Goal: Information Seeking & Learning: Understand process/instructions

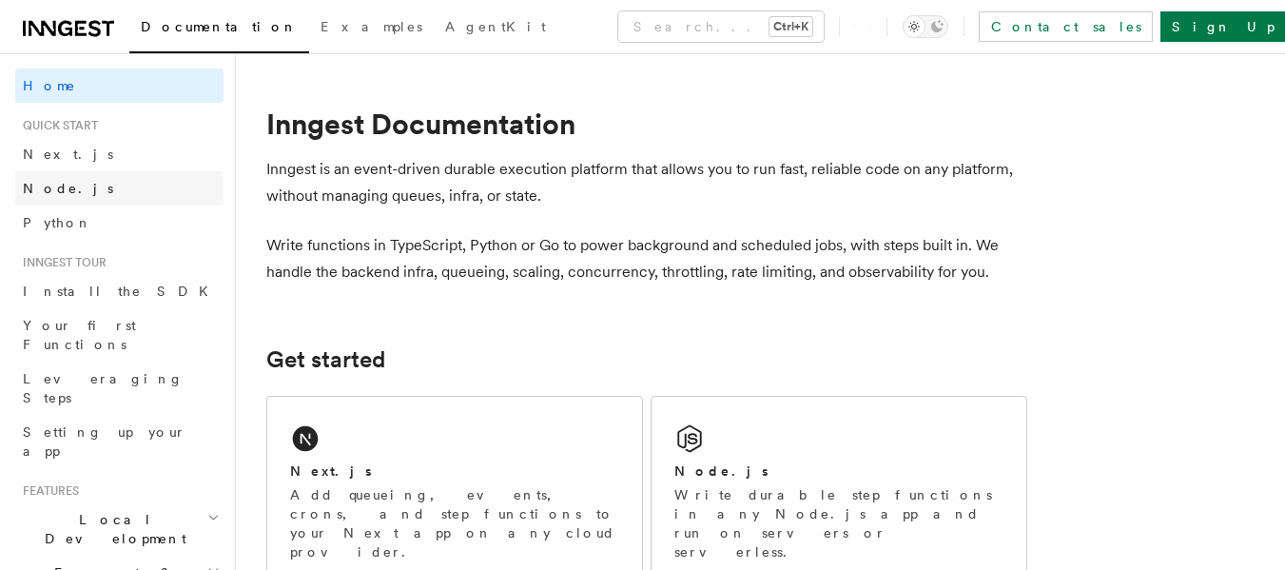
click at [110, 176] on link "Node.js" at bounding box center [119, 188] width 208 height 34
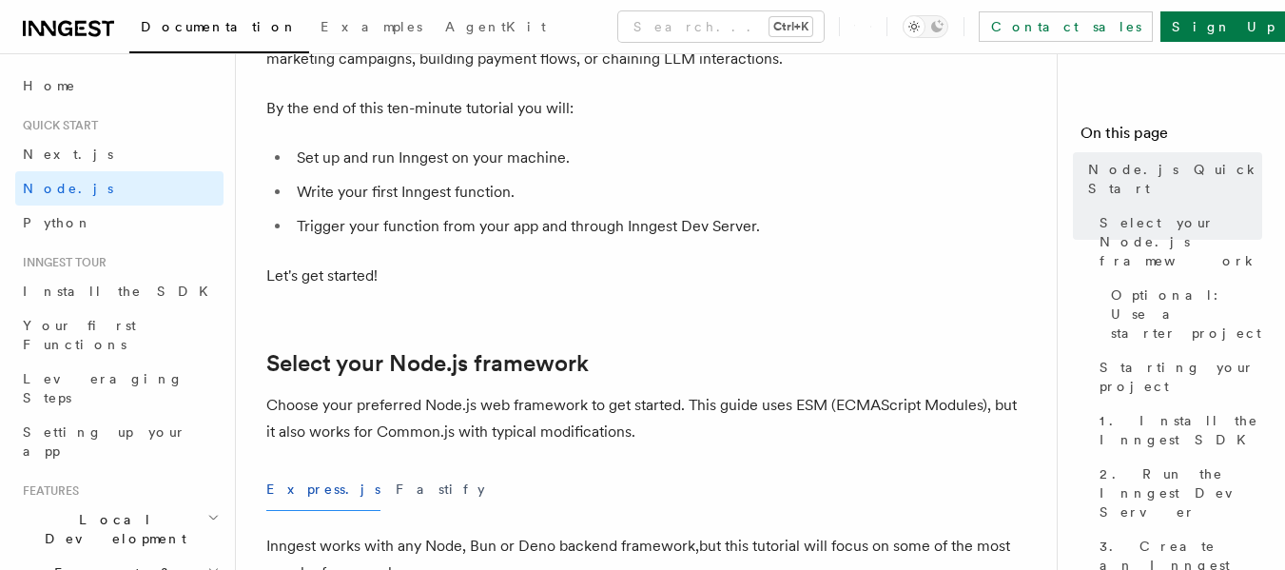
scroll to position [206, 0]
click at [1245, 30] on link "Sign Up" at bounding box center [1223, 26] width 126 height 30
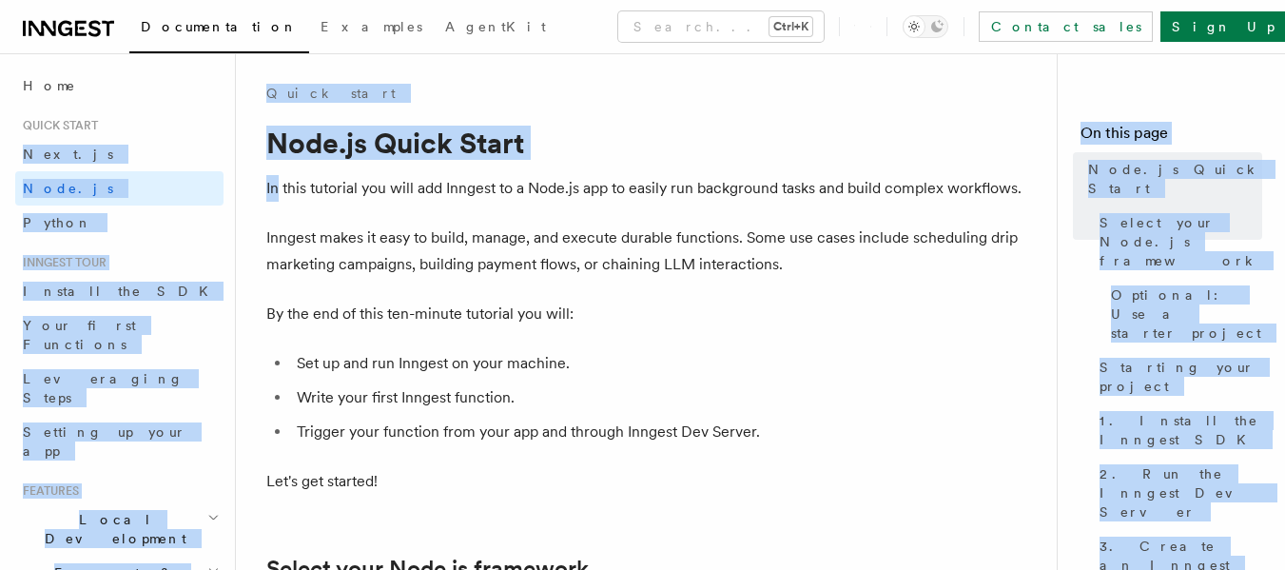
drag, startPoint x: 156, startPoint y: 109, endPoint x: 286, endPoint y: 190, distance: 153.3
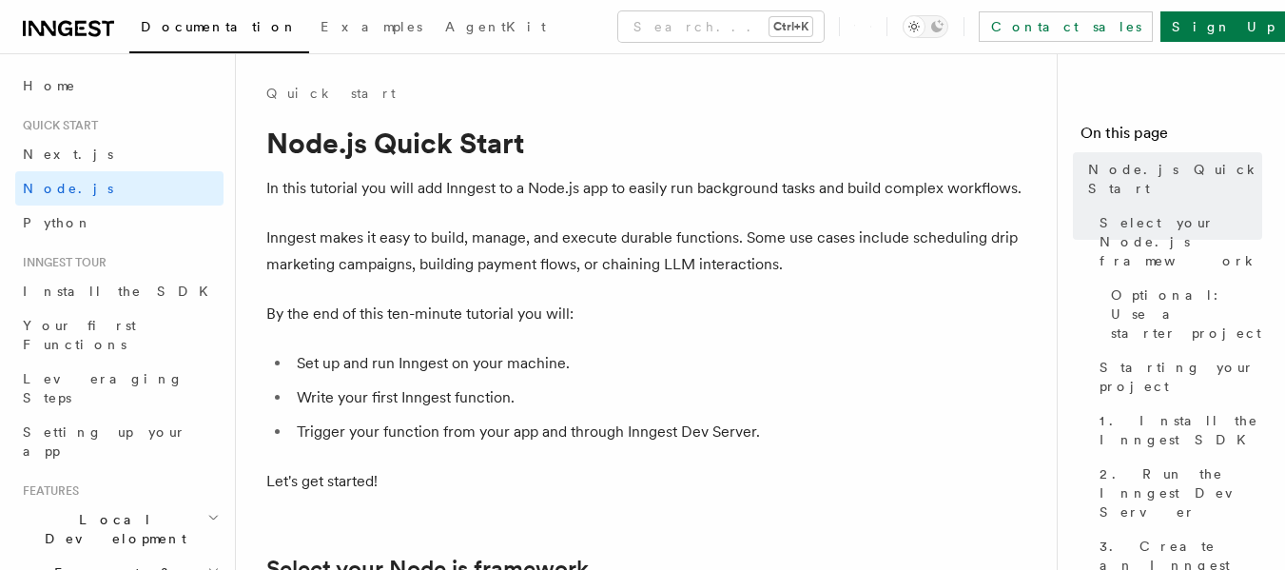
click at [545, 311] on p "By the end of this ten-minute tutorial you will:" at bounding box center [646, 313] width 761 height 27
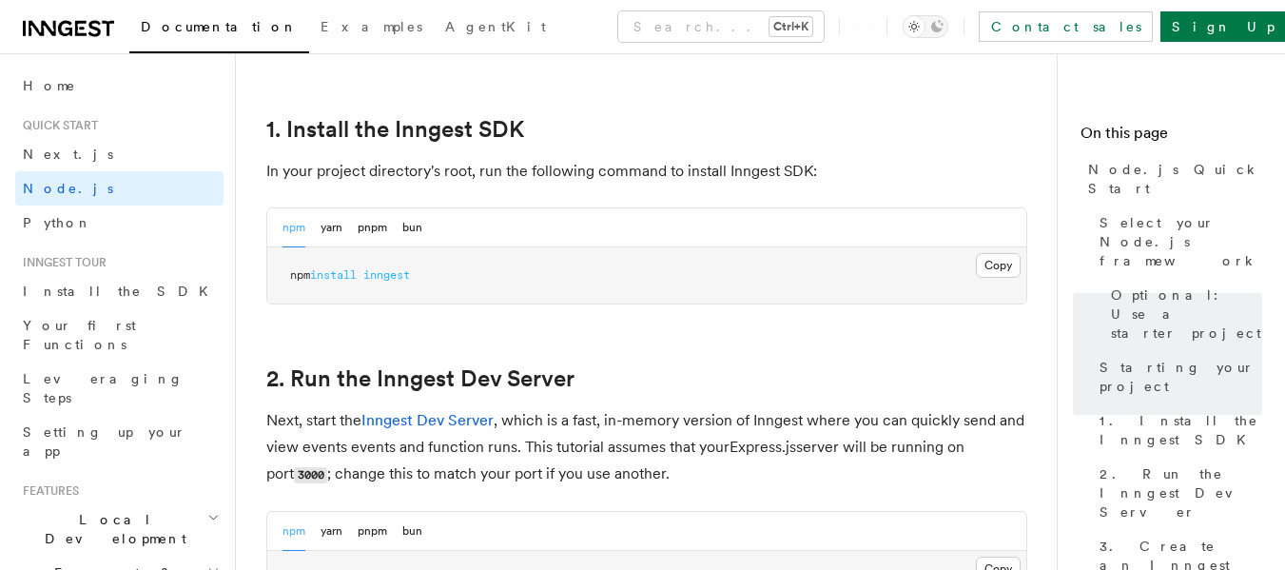
scroll to position [1203, 0]
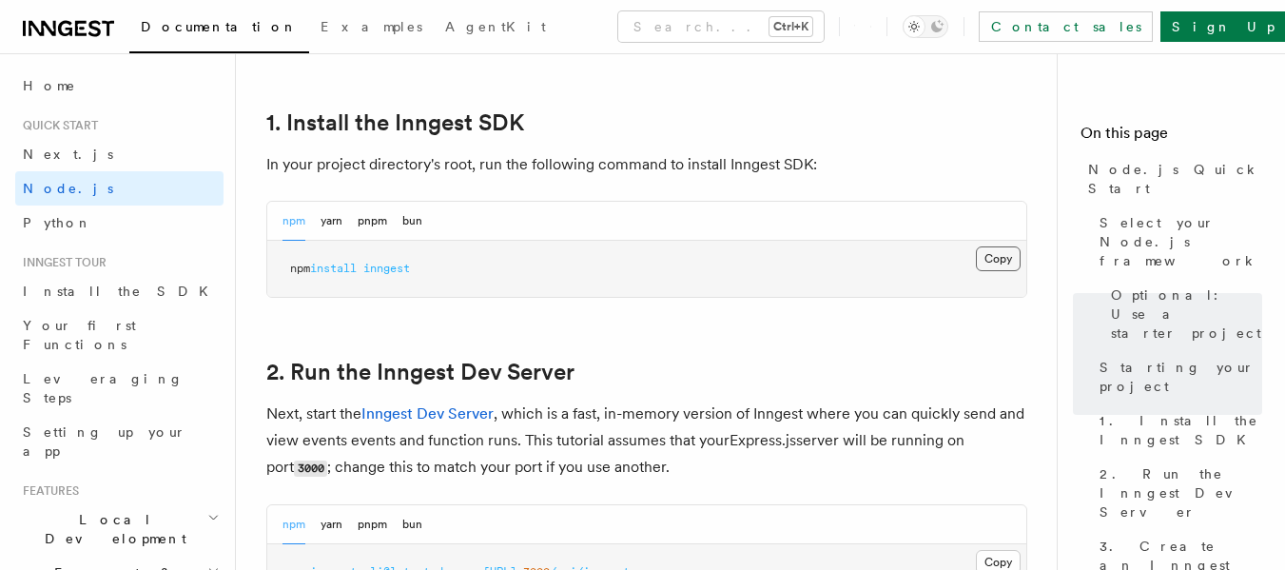
click at [983, 261] on button "Copy Copied" at bounding box center [998, 258] width 45 height 25
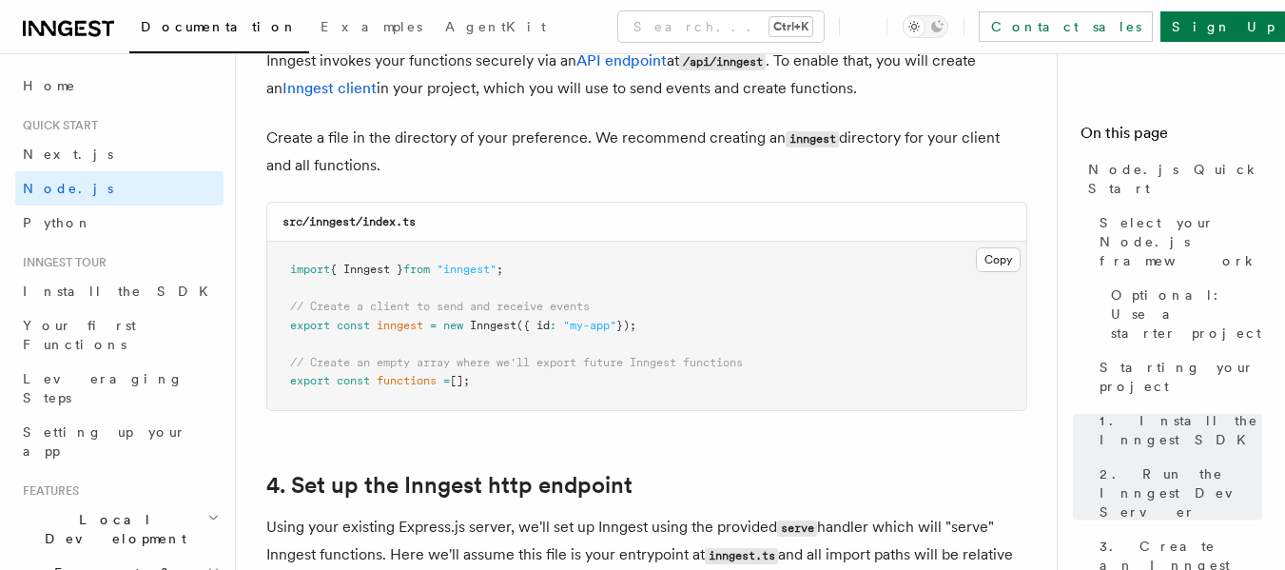
scroll to position [2499, 0]
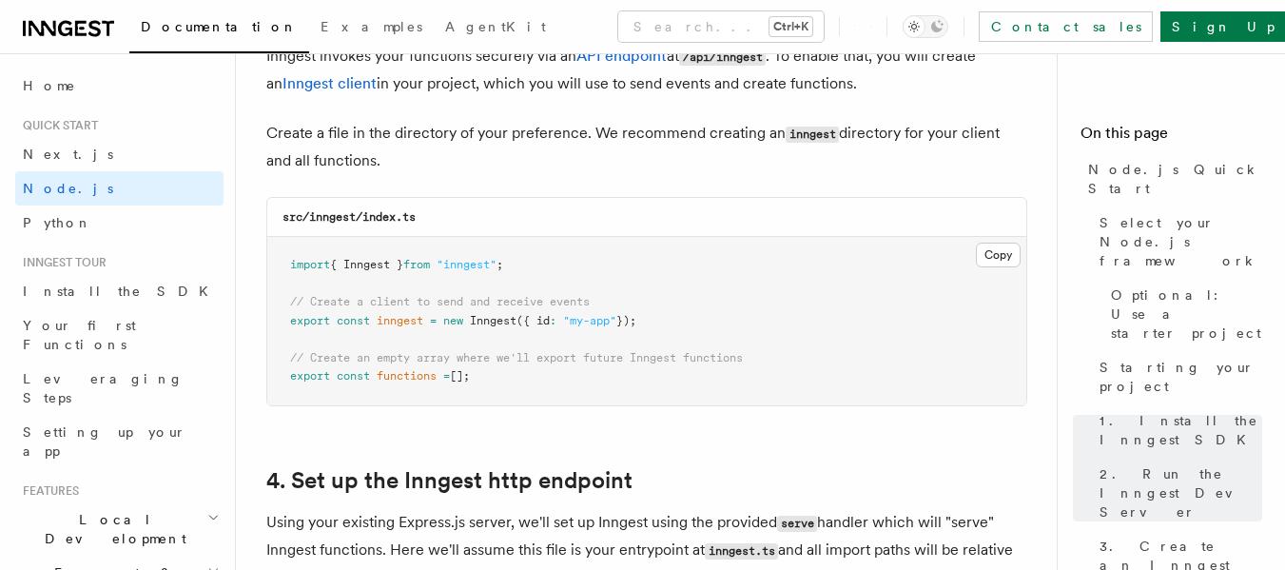
drag, startPoint x: 292, startPoint y: 319, endPoint x: 663, endPoint y: 330, distance: 371.0
click at [663, 330] on pre "import { Inngest } from "inngest" ; // Create a client to send and receive even…" at bounding box center [646, 321] width 759 height 168
drag, startPoint x: 288, startPoint y: 294, endPoint x: 668, endPoint y: 321, distance: 380.4
click at [668, 321] on pre "import { Inngest } from "inngest" ; // Create a client to send and receive even…" at bounding box center [646, 321] width 759 height 168
copy code "// Create a client to send and receive events export const inngest = new Innges…"
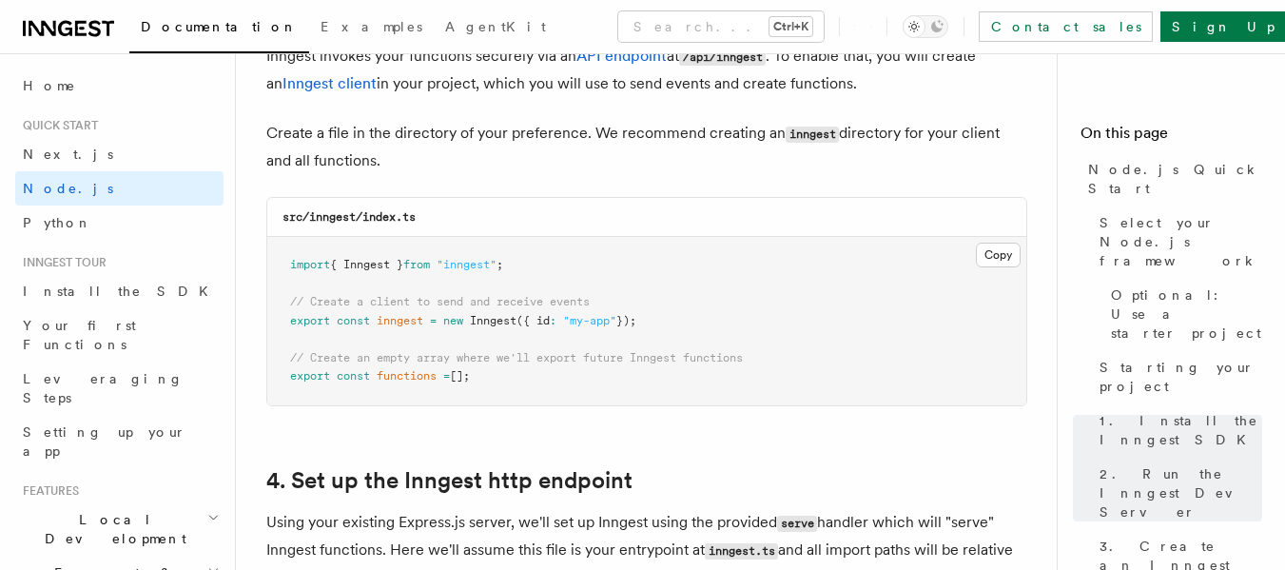
drag, startPoint x: 293, startPoint y: 354, endPoint x: 501, endPoint y: 383, distance: 210.3
click at [501, 383] on pre "import { Inngest } from "inngest" ; // Create a client to send and receive even…" at bounding box center [646, 321] width 759 height 168
copy code "// Create an empty array where we'll export future Inngest functions export con…"
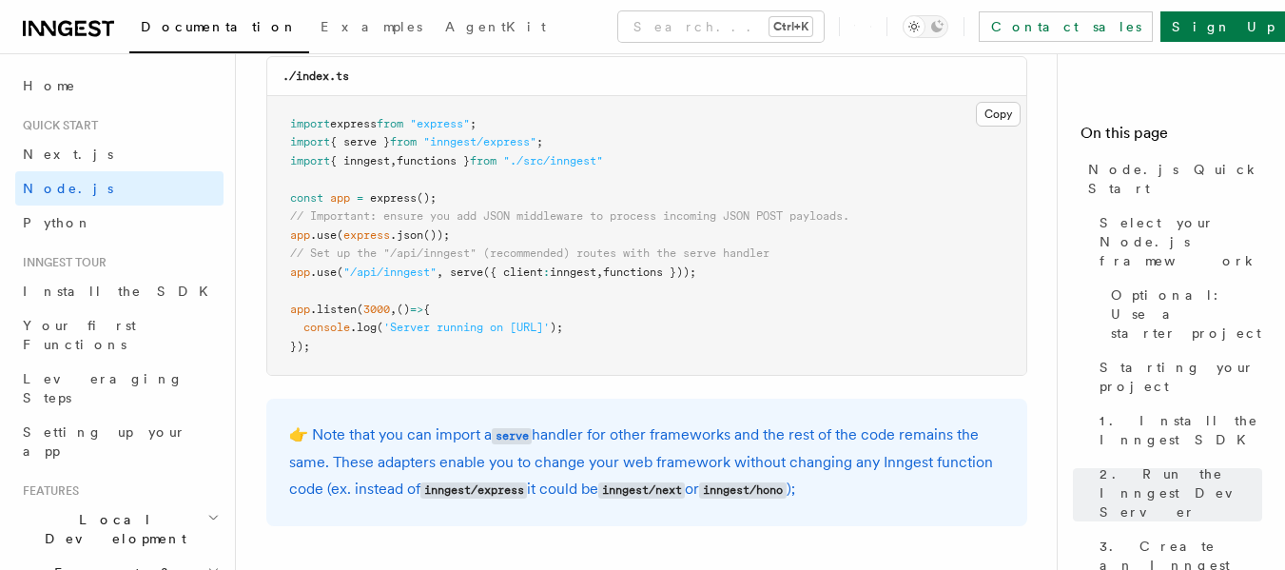
scroll to position [3059, 0]
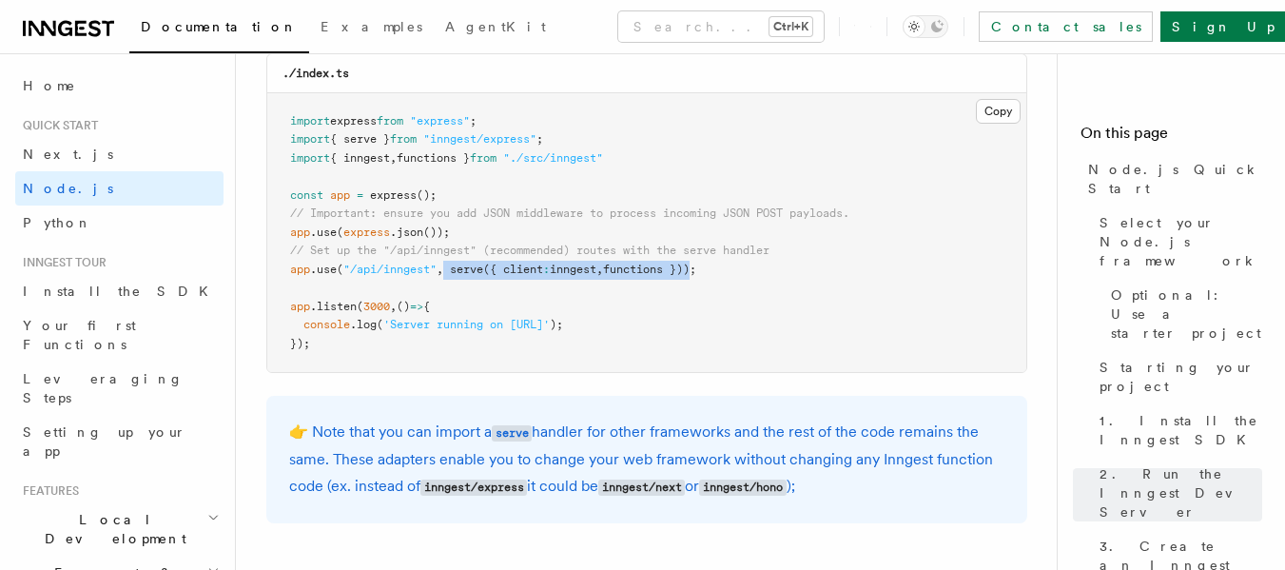
drag, startPoint x: 450, startPoint y: 267, endPoint x: 706, endPoint y: 273, distance: 255.8
click at [696, 273] on span "app .use ( "/api/inngest" , serve ({ client : inngest , functions }));" at bounding box center [493, 268] width 406 height 13
copy span "serve ({ client : inngest , functions })"
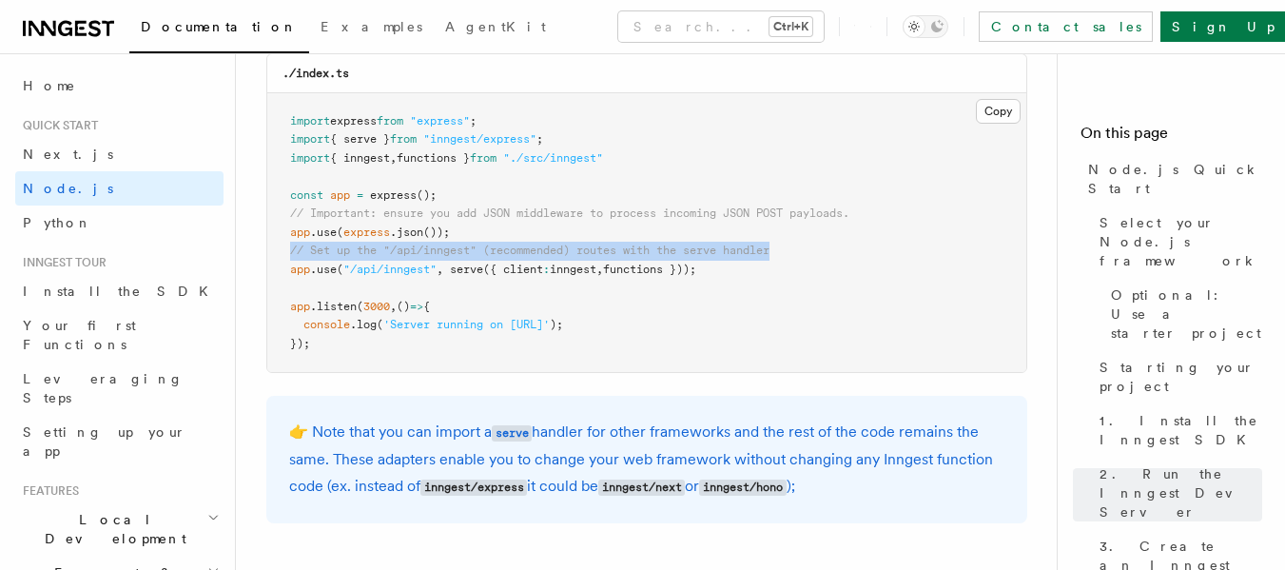
drag, startPoint x: 284, startPoint y: 249, endPoint x: 789, endPoint y: 254, distance: 504.9
click at [789, 254] on pre "import express from "express" ; import { serve } from "inngest/express" ; impor…" at bounding box center [646, 233] width 759 height 280
copy span "// Set up the "/api/inngest" (recommended) routes with the serve handler"
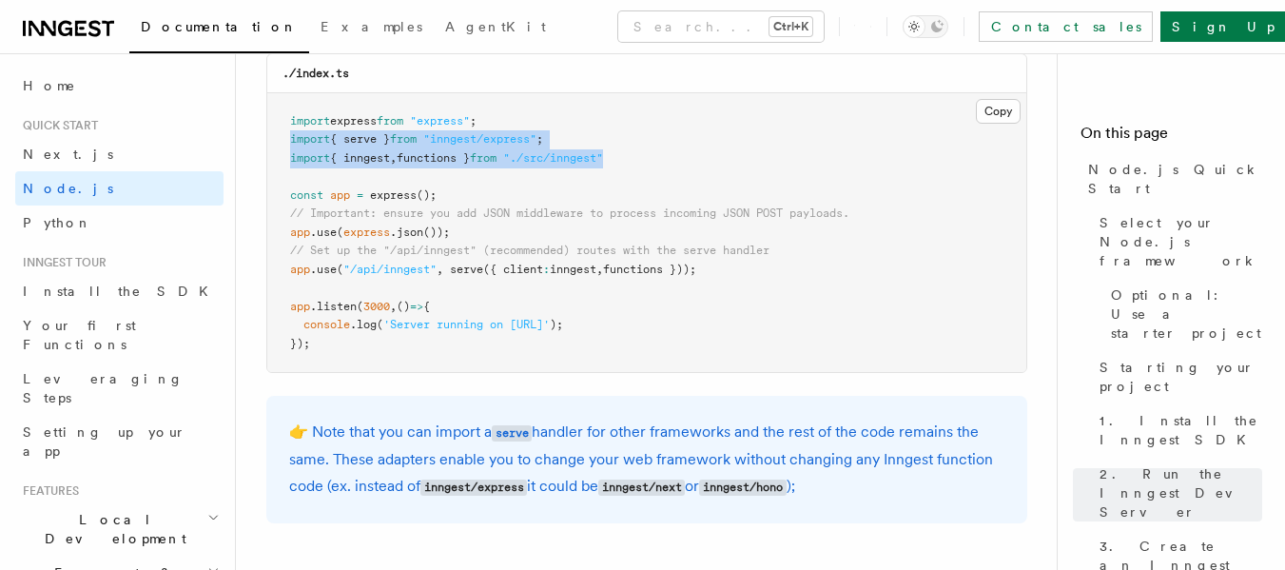
drag, startPoint x: 286, startPoint y: 131, endPoint x: 662, endPoint y: 159, distance: 376.6
click at [662, 159] on pre "import express from "express" ; import { serve } from "inngest/express" ; impor…" at bounding box center [646, 233] width 759 height 280
copy code "import { serve } from "inngest/express" ; import { inngest , functions } from "…"
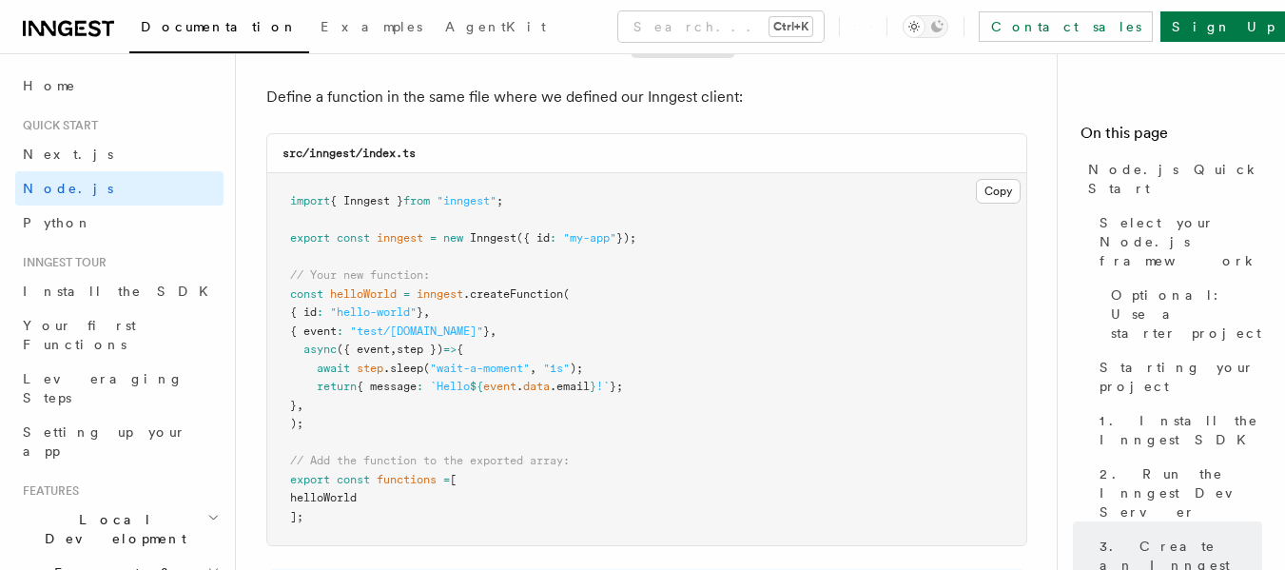
scroll to position [3780, 0]
